Goal: Find specific page/section

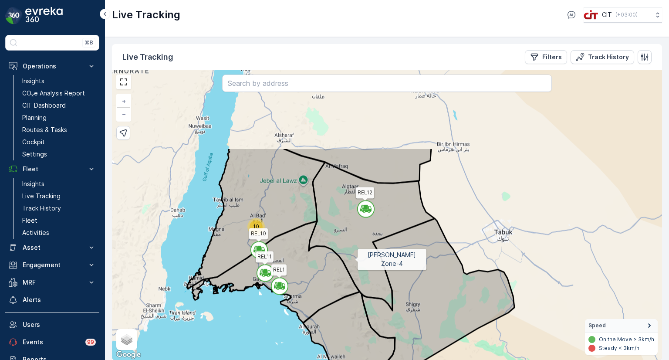
drag, startPoint x: 309, startPoint y: 147, endPoint x: 355, endPoint y: 256, distance: 118.5
click at [355, 256] on icon at bounding box center [372, 236] width 126 height 148
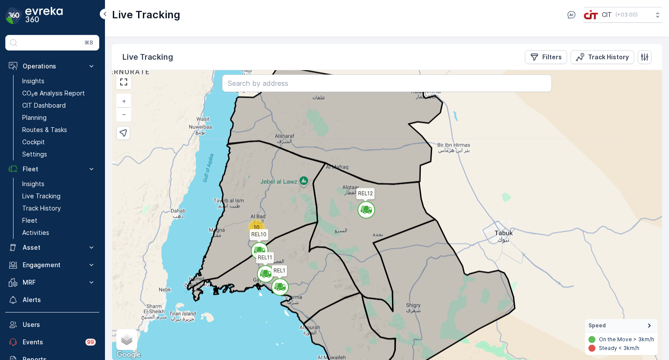
click at [253, 226] on div "10" at bounding box center [256, 227] width 13 height 13
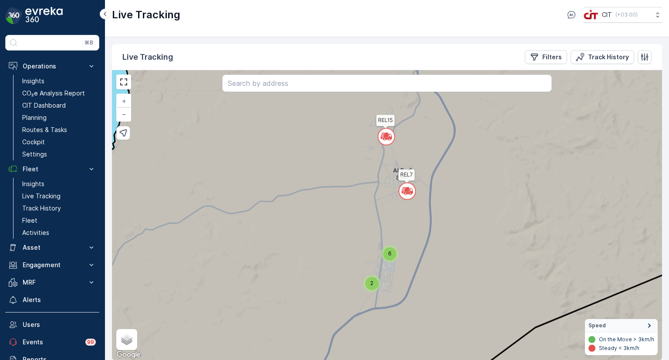
click at [370, 283] on div "2" at bounding box center [372, 283] width 13 height 13
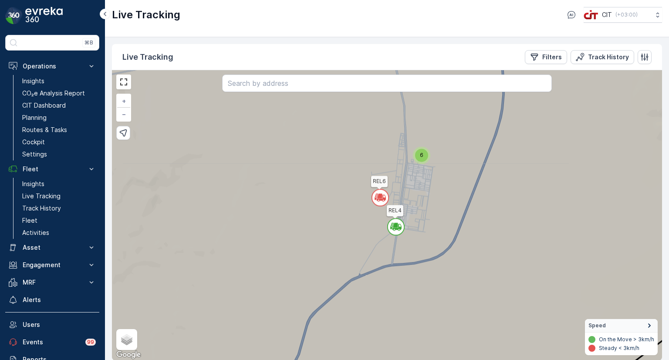
click at [426, 154] on div "6" at bounding box center [421, 155] width 13 height 13
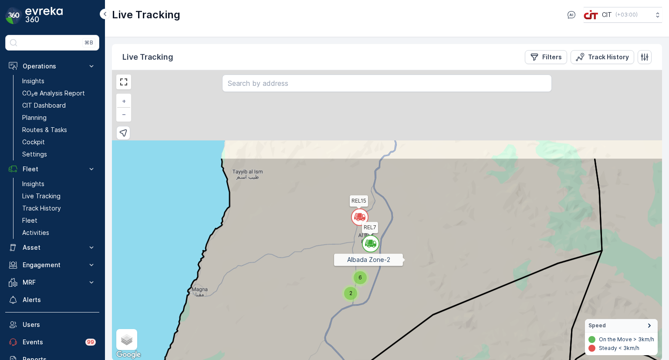
drag, startPoint x: 408, startPoint y: 141, endPoint x: 405, endPoint y: 260, distance: 118.6
click at [405, 260] on icon at bounding box center [342, 332] width 519 height 351
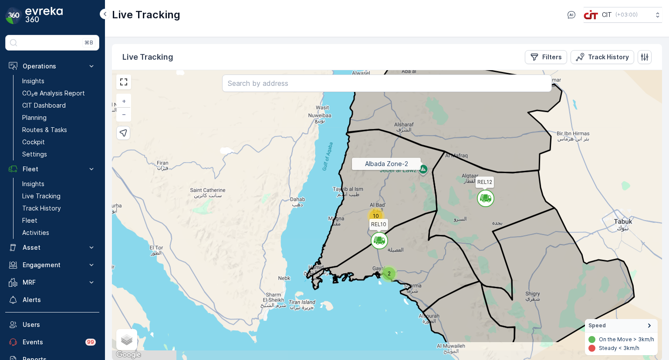
drag, startPoint x: 441, startPoint y: 210, endPoint x: 422, endPoint y: 164, distance: 49.4
click at [422, 164] on icon at bounding box center [376, 203] width 138 height 149
